Goal: Information Seeking & Learning: Find specific fact

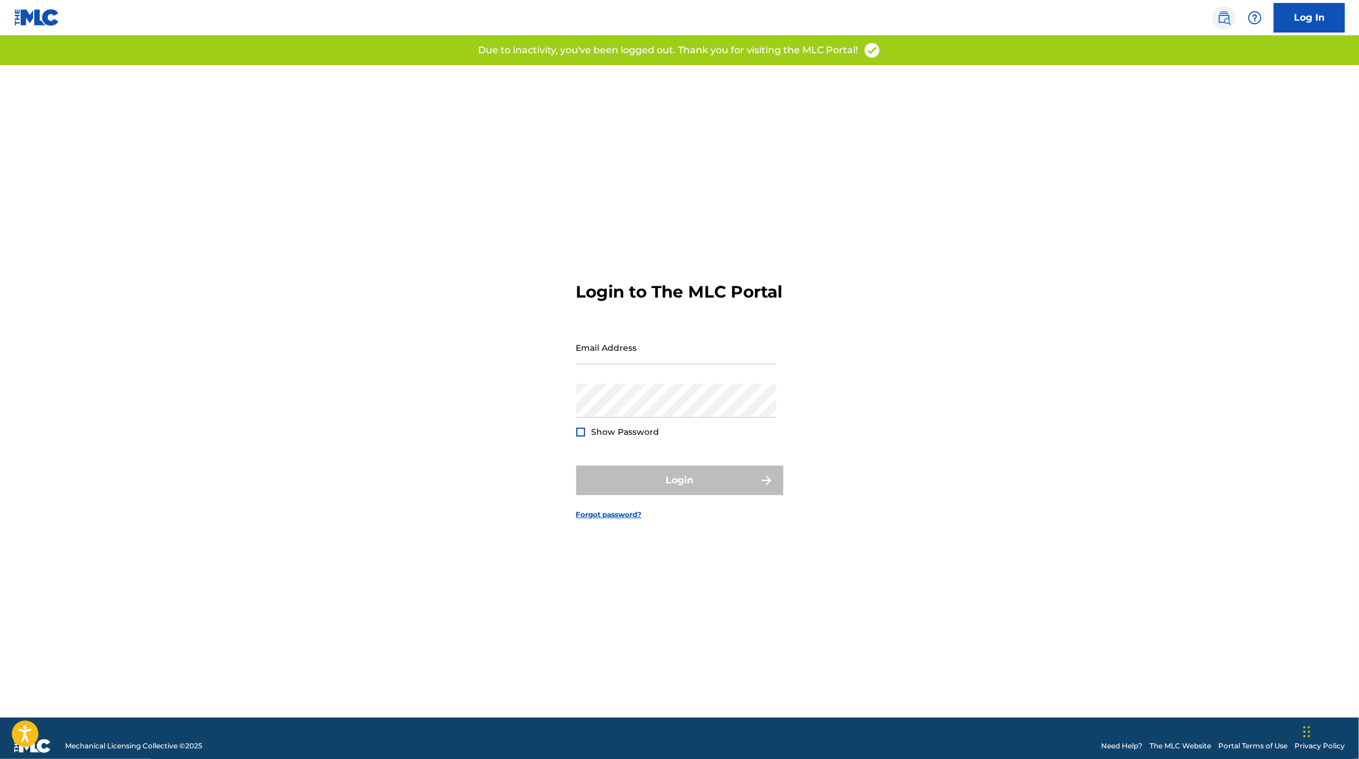
click at [1220, 16] on img at bounding box center [1224, 18] width 14 height 14
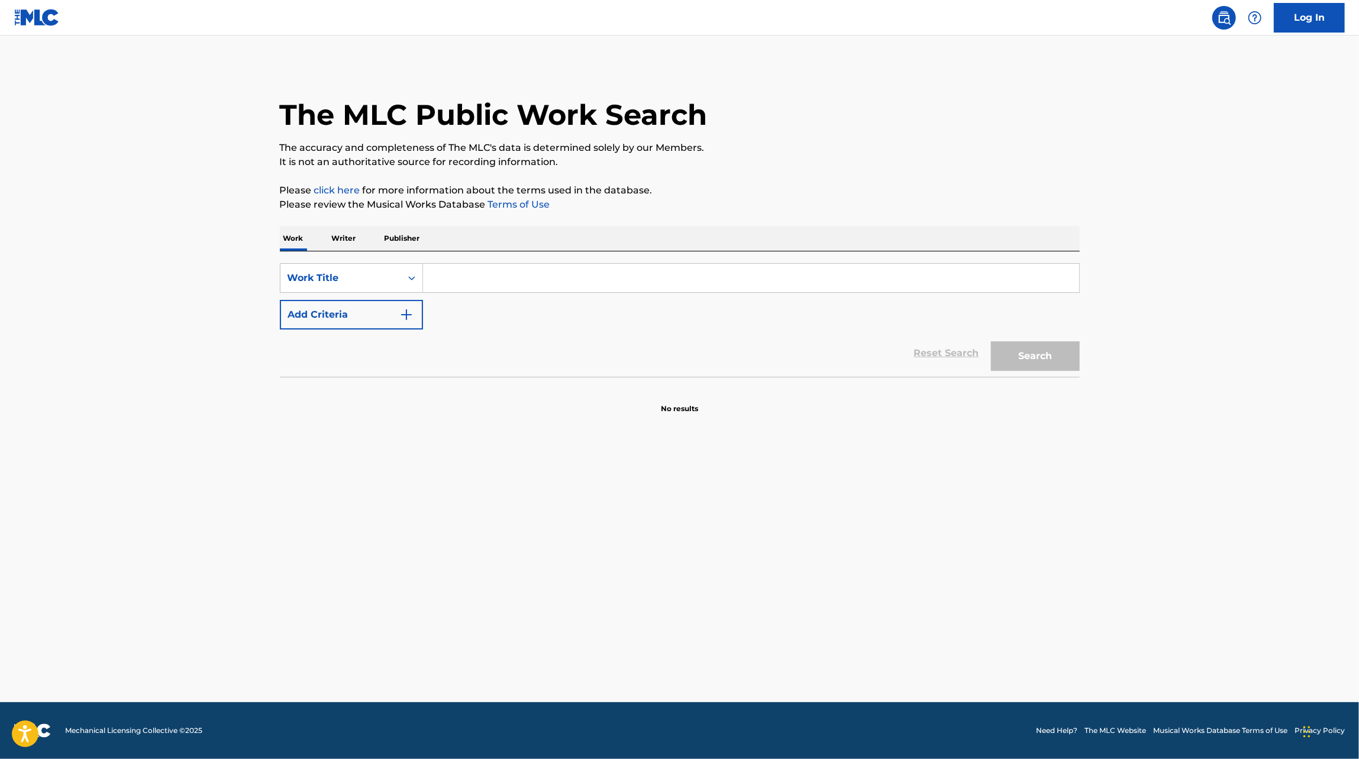
click at [471, 279] on input "Search Form" at bounding box center [751, 278] width 656 height 28
click at [991, 341] on button "Search" at bounding box center [1035, 356] width 89 height 30
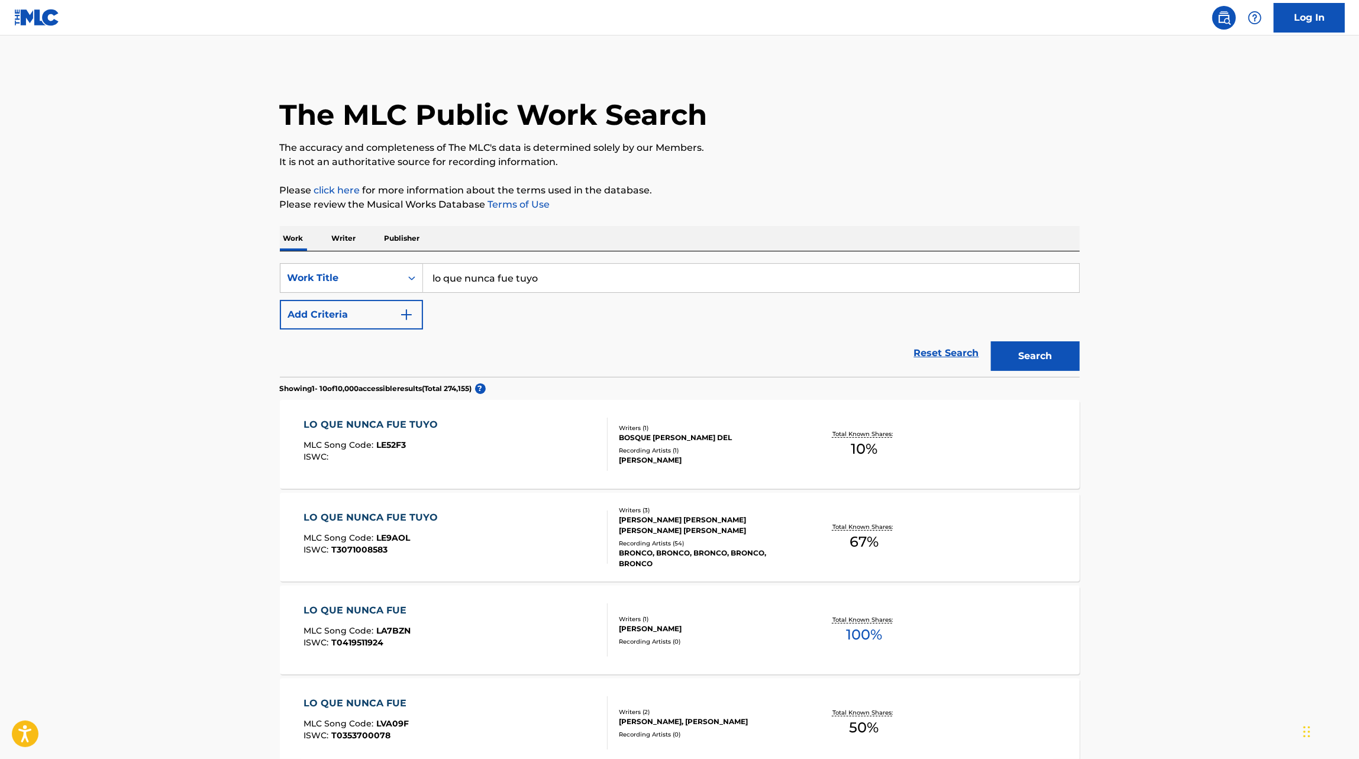
click at [521, 276] on input "lo que nunca fue tuyo" at bounding box center [751, 278] width 656 height 28
type input "con talento pa mentir"
click at [991, 341] on button "Search" at bounding box center [1035, 356] width 89 height 30
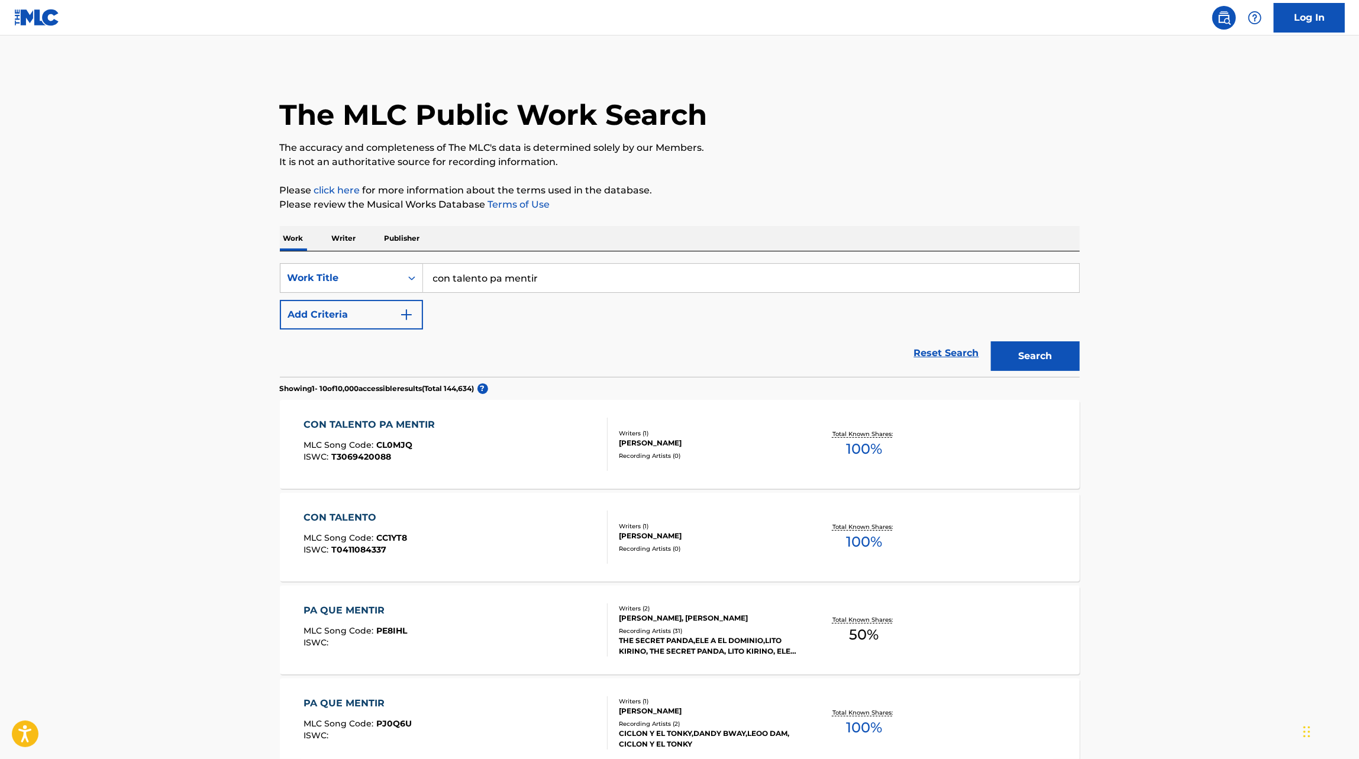
click at [537, 470] on div "CON TALENTO PA MENTIR MLC Song Code : CL0MJQ ISWC : T3069420088 Writers ( 1 ) […" at bounding box center [680, 444] width 800 height 89
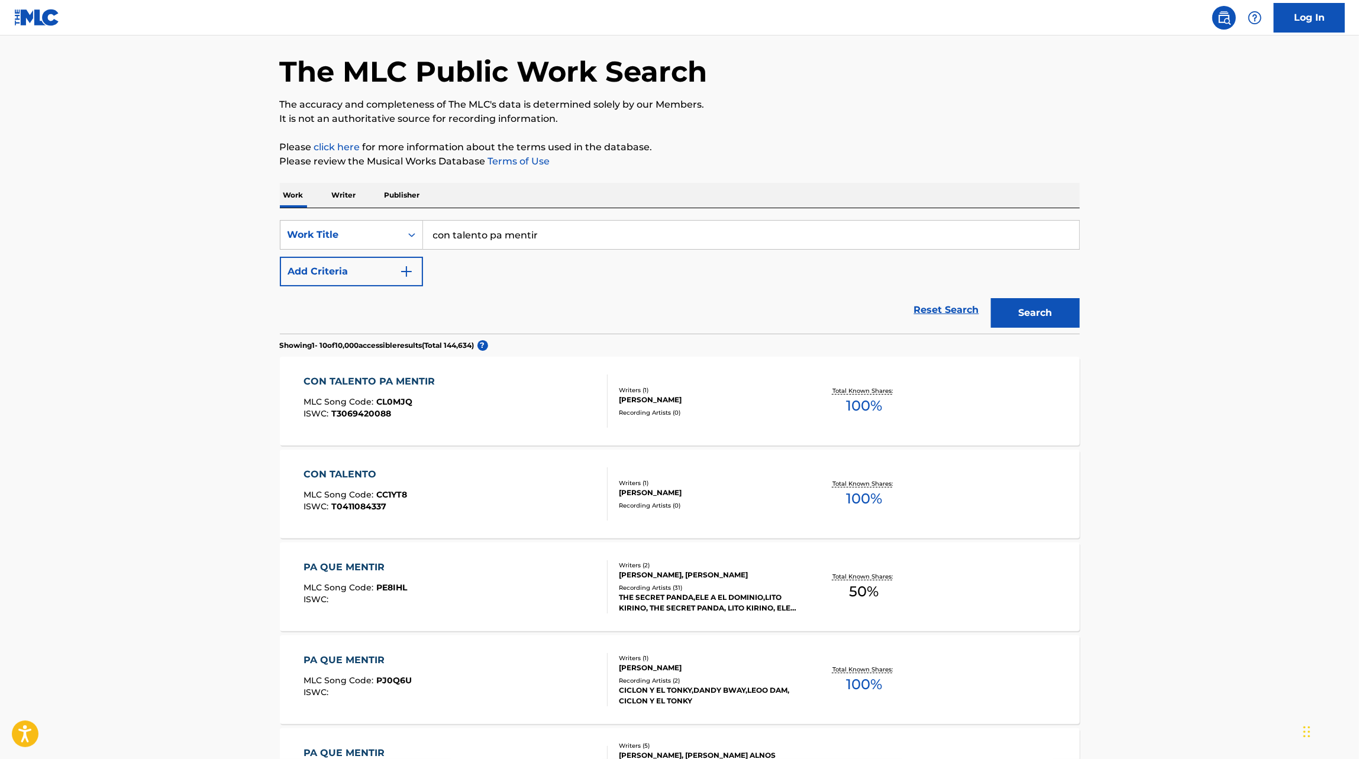
scroll to position [45, 0]
